Goal: Use online tool/utility: Use online tool/utility

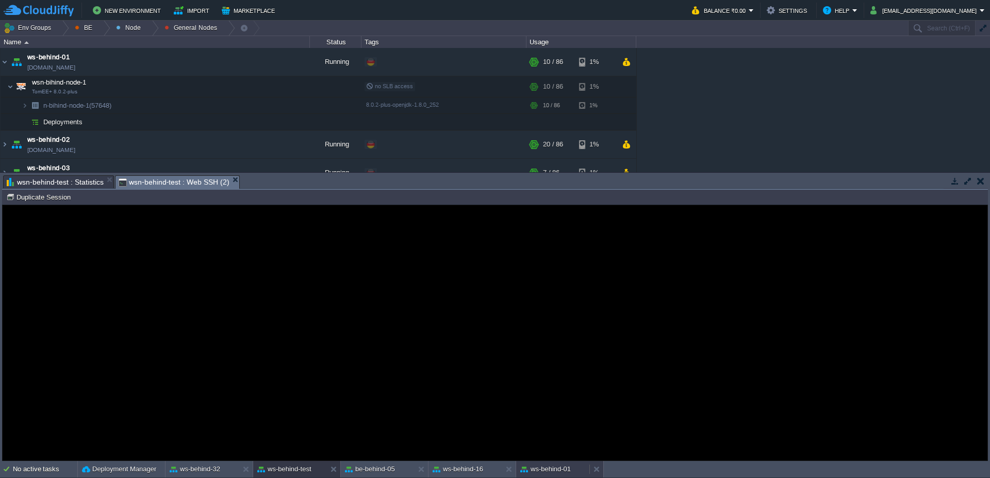
click at [557, 468] on button "ws-behind-01" at bounding box center [545, 469] width 51 height 10
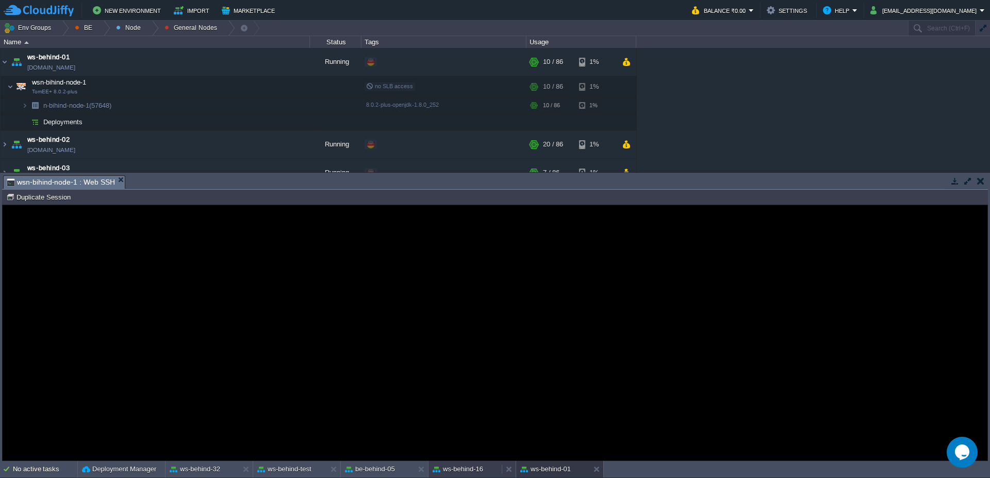
click at [463, 468] on button "ws-behind-16" at bounding box center [458, 469] width 51 height 10
click at [370, 472] on button "be-behind-05" at bounding box center [370, 469] width 50 height 10
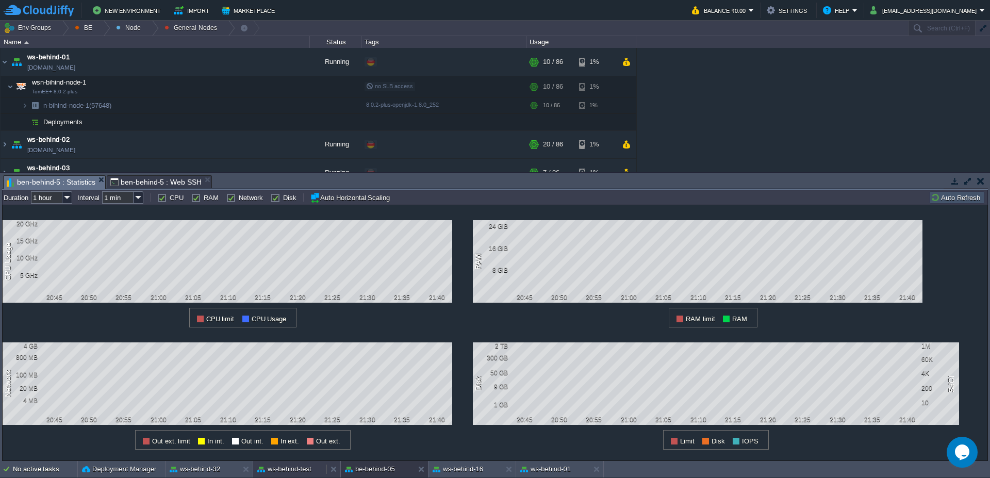
click at [290, 469] on button "ws-behind-test" at bounding box center [284, 469] width 54 height 10
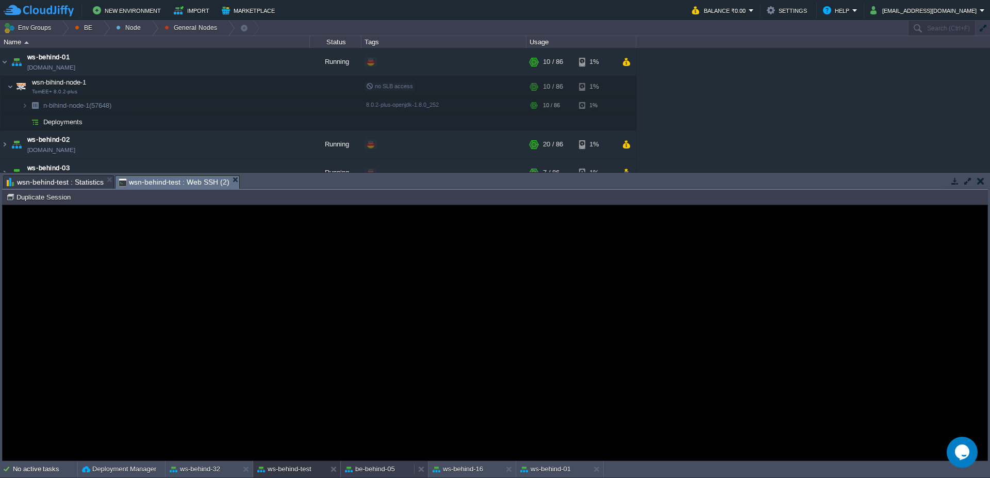
click at [380, 464] on button "be-behind-05" at bounding box center [370, 469] width 50 height 10
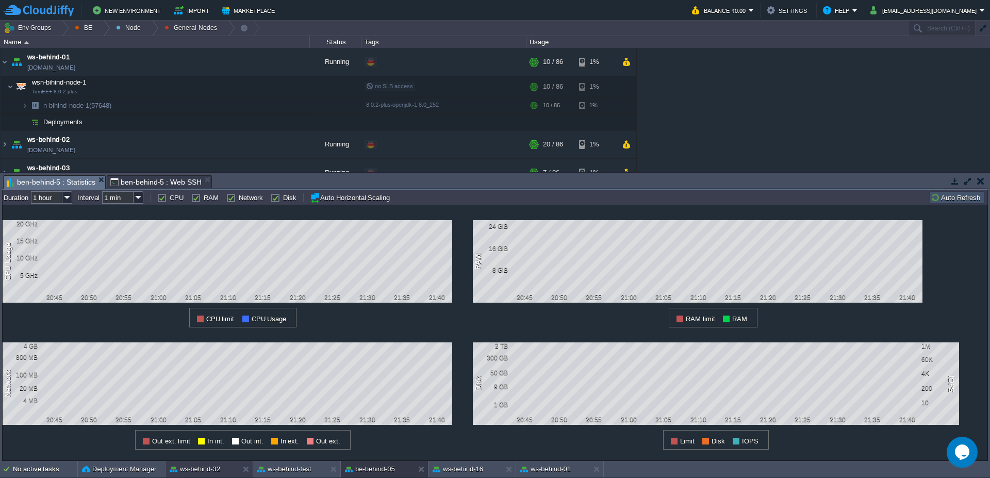
click at [193, 467] on button "ws-behind-32" at bounding box center [195, 469] width 51 height 10
click at [968, 204] on div "all Duration 1 hour Interval 1 min CPU RAM Network Disk Auto Horizontal Scaling…" at bounding box center [495, 197] width 986 height 15
click at [964, 200] on button "Auto Refresh" at bounding box center [957, 197] width 53 height 9
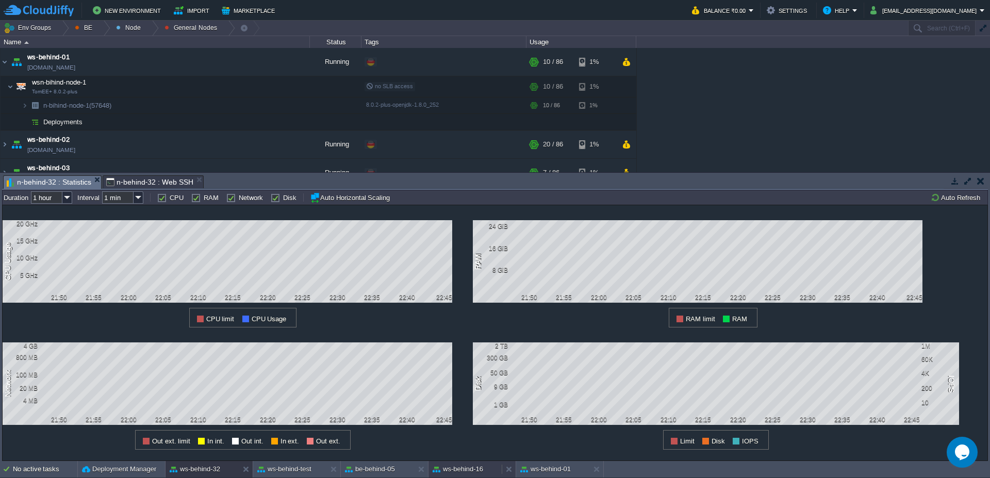
click at [468, 472] on button "ws-behind-16" at bounding box center [458, 469] width 51 height 10
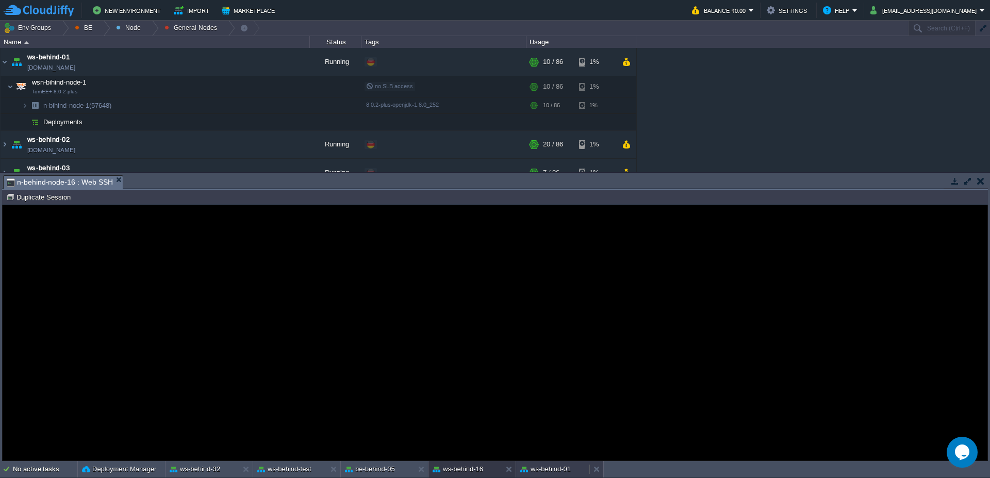
click at [545, 471] on button "ws-behind-01" at bounding box center [545, 469] width 51 height 10
click at [377, 469] on button "be-behind-05" at bounding box center [370, 469] width 50 height 10
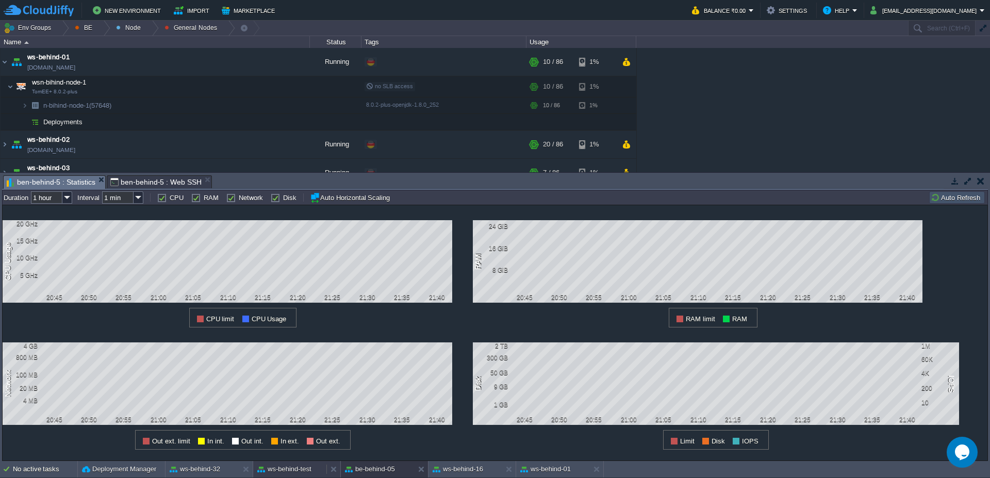
click at [274, 470] on button "ws-behind-test" at bounding box center [284, 469] width 54 height 10
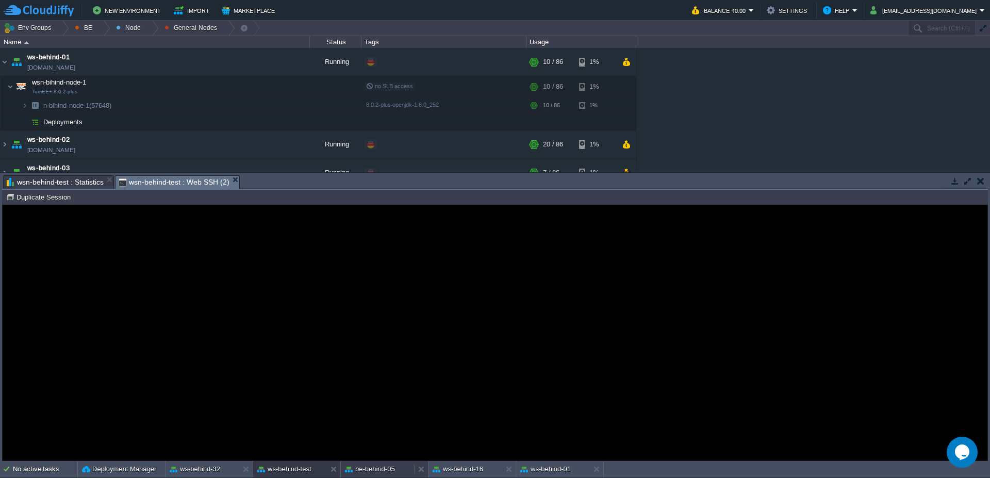
click at [361, 470] on button "be-behind-05" at bounding box center [370, 469] width 50 height 10
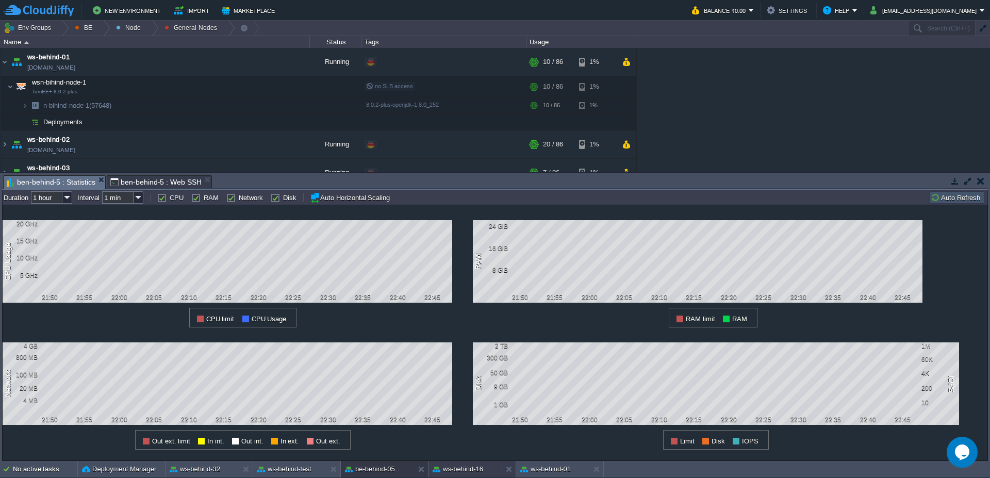
click at [459, 470] on button "ws-behind-16" at bounding box center [458, 469] width 51 height 10
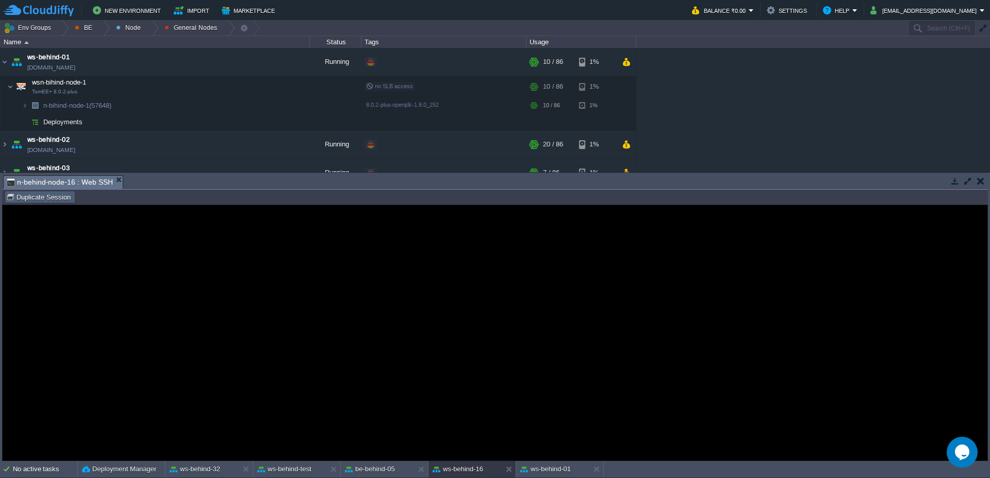
click at [32, 199] on button "Duplicate Session" at bounding box center [40, 196] width 68 height 9
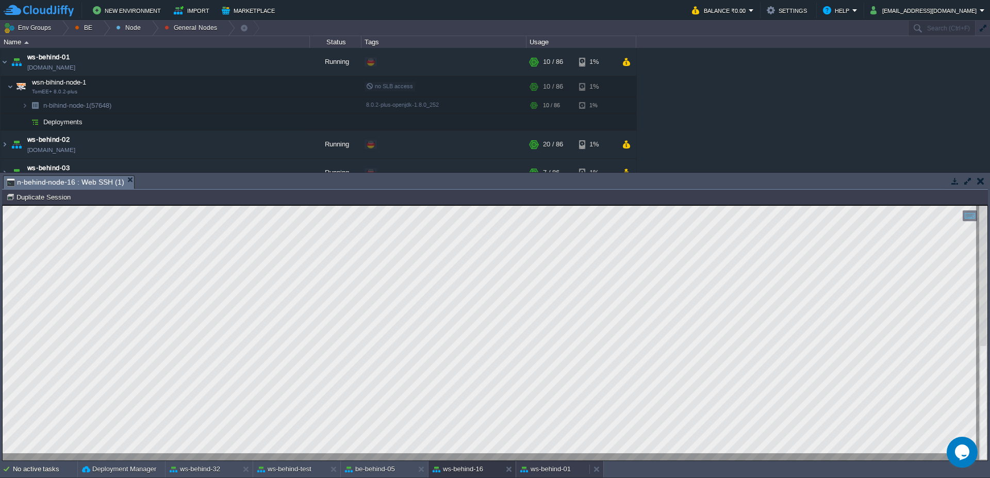
click at [552, 471] on button "ws-behind-01" at bounding box center [545, 469] width 51 height 10
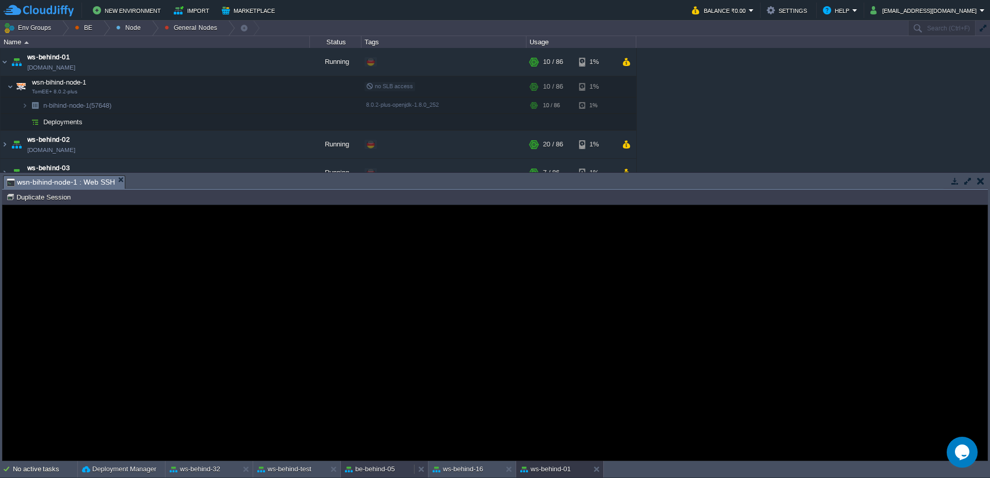
click at [376, 466] on button "be-behind-05" at bounding box center [370, 469] width 50 height 10
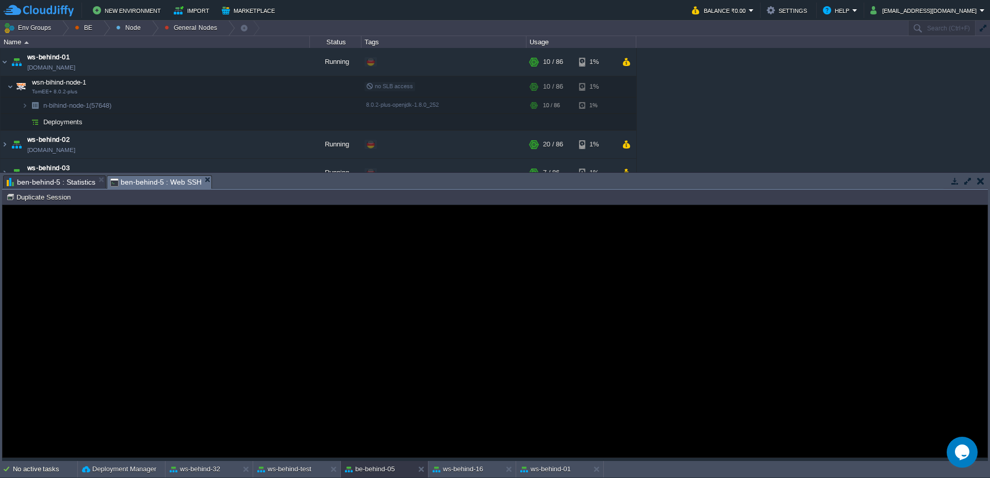
click at [143, 186] on span "ben-behind-5 : Web SSH" at bounding box center [155, 182] width 91 height 13
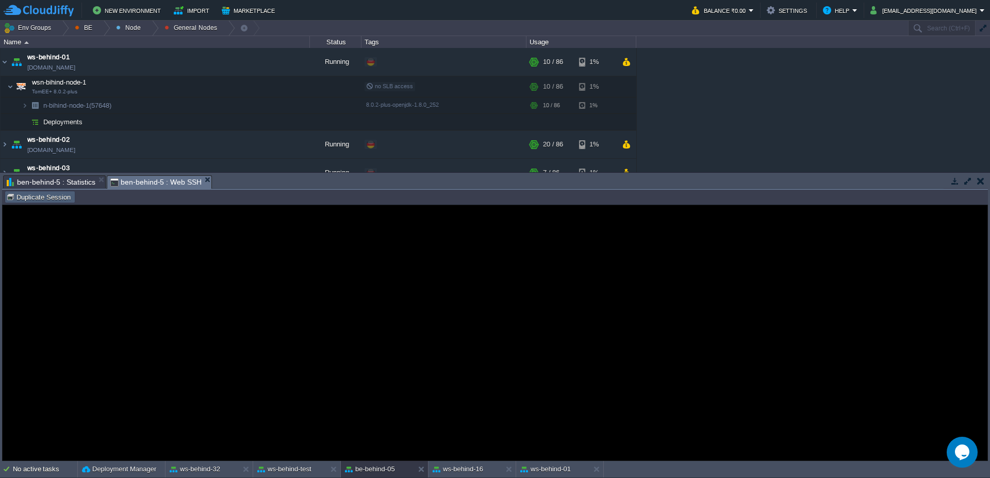
click at [57, 200] on button "Duplicate Session" at bounding box center [40, 196] width 68 height 9
type input "#000000"
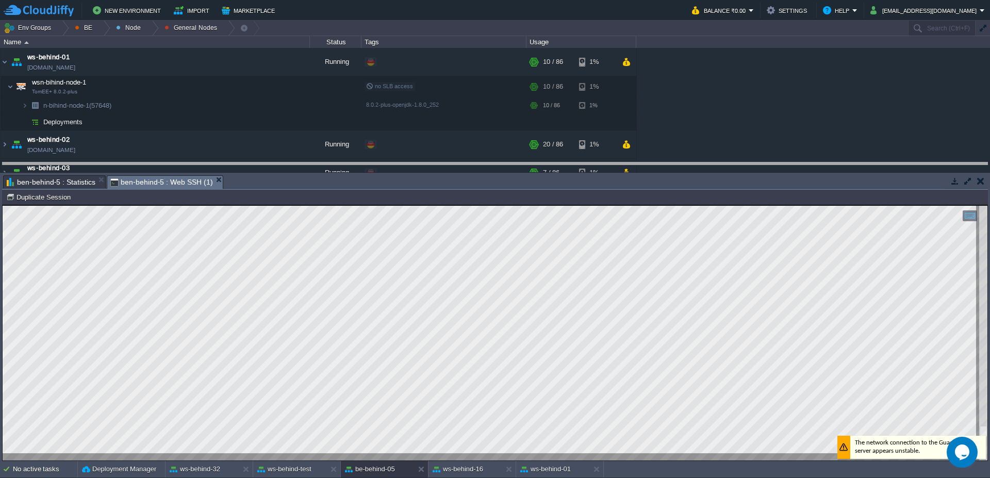
drag, startPoint x: 428, startPoint y: 182, endPoint x: 416, endPoint y: 3, distance: 179.4
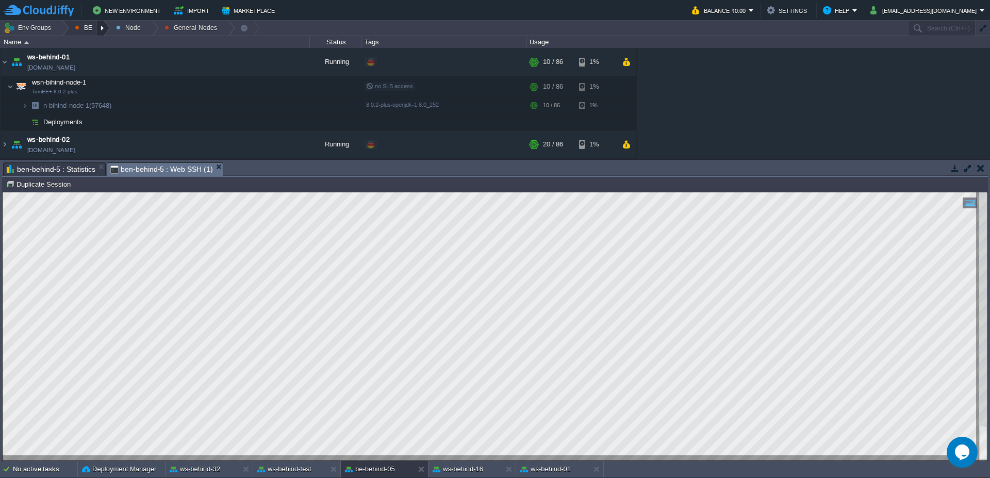
click at [99, 34] on div at bounding box center [103, 28] width 14 height 15
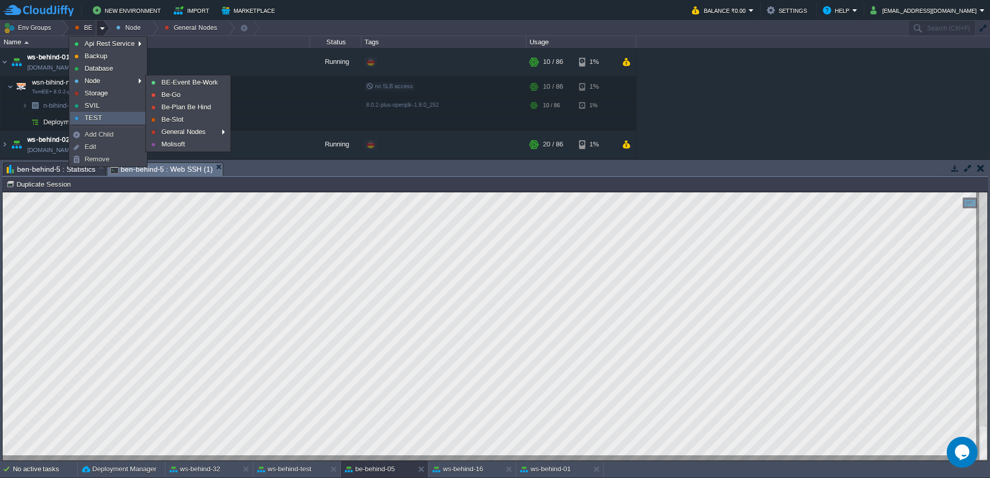
click at [125, 121] on link "TEST" at bounding box center [108, 117] width 75 height 11
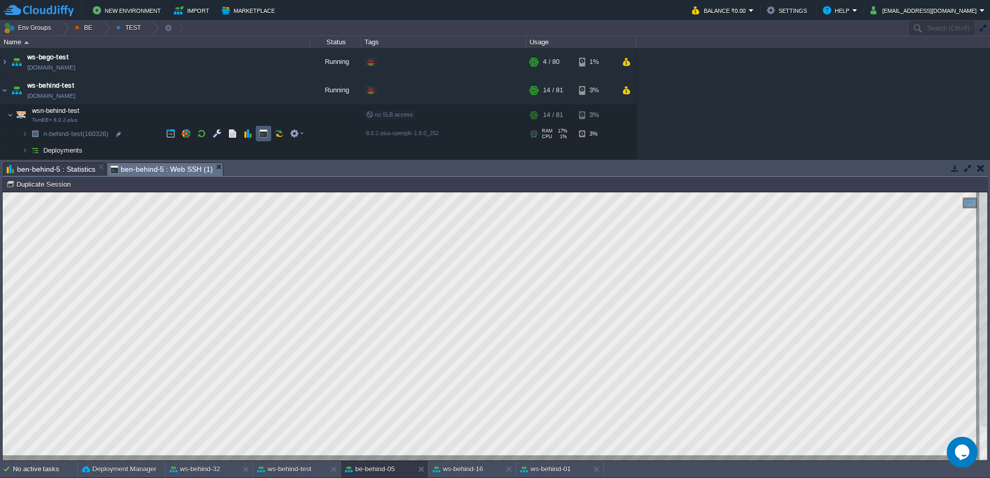
click at [271, 129] on td at bounding box center [263, 133] width 15 height 15
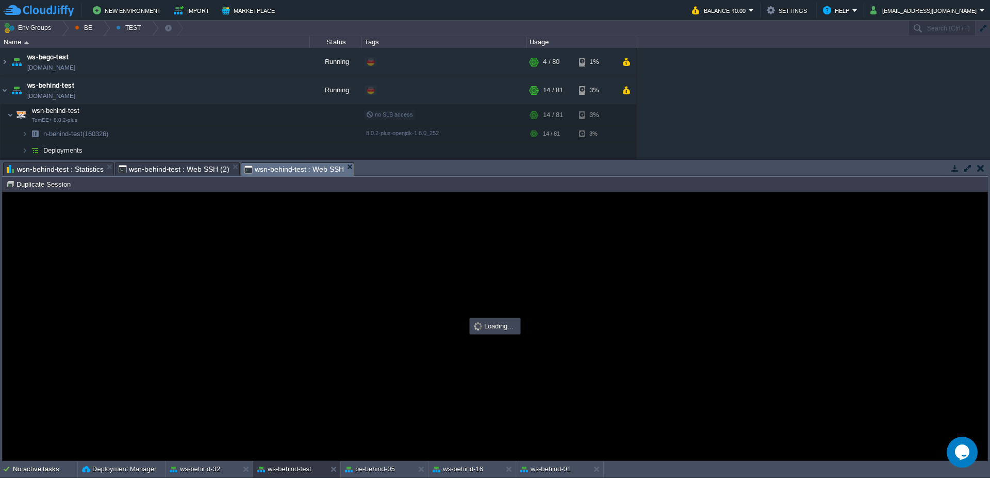
type input "#000000"
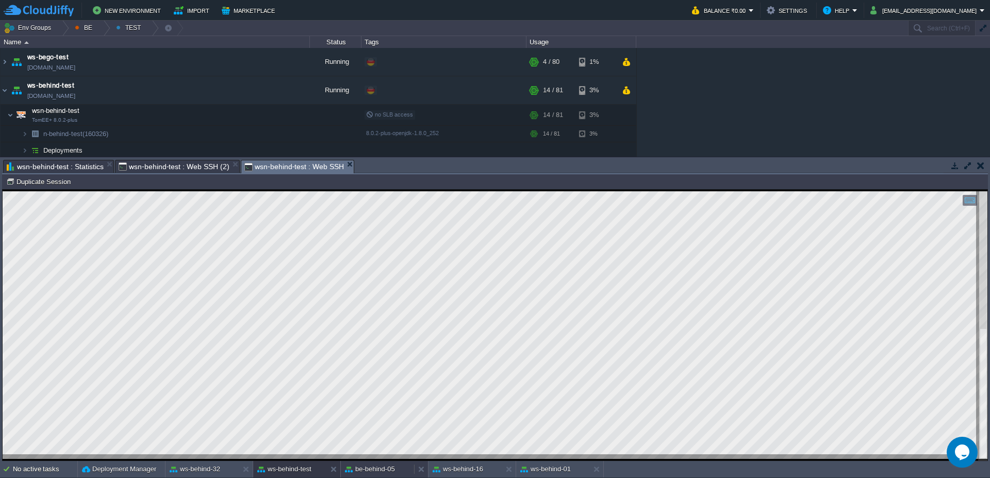
click at [385, 465] on button "be-behind-05" at bounding box center [370, 469] width 50 height 10
